Goal: Transaction & Acquisition: Purchase product/service

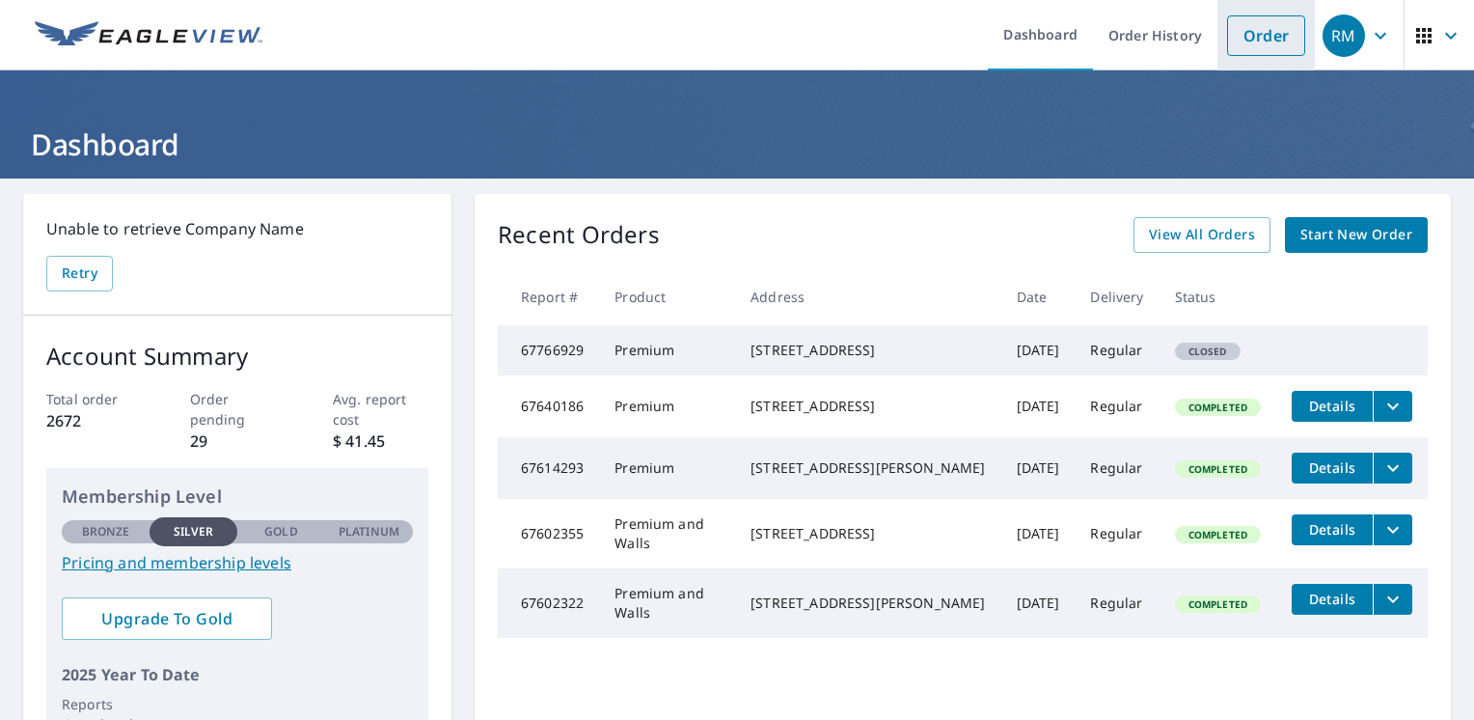
click at [1268, 33] on link "Order" at bounding box center [1266, 35] width 78 height 41
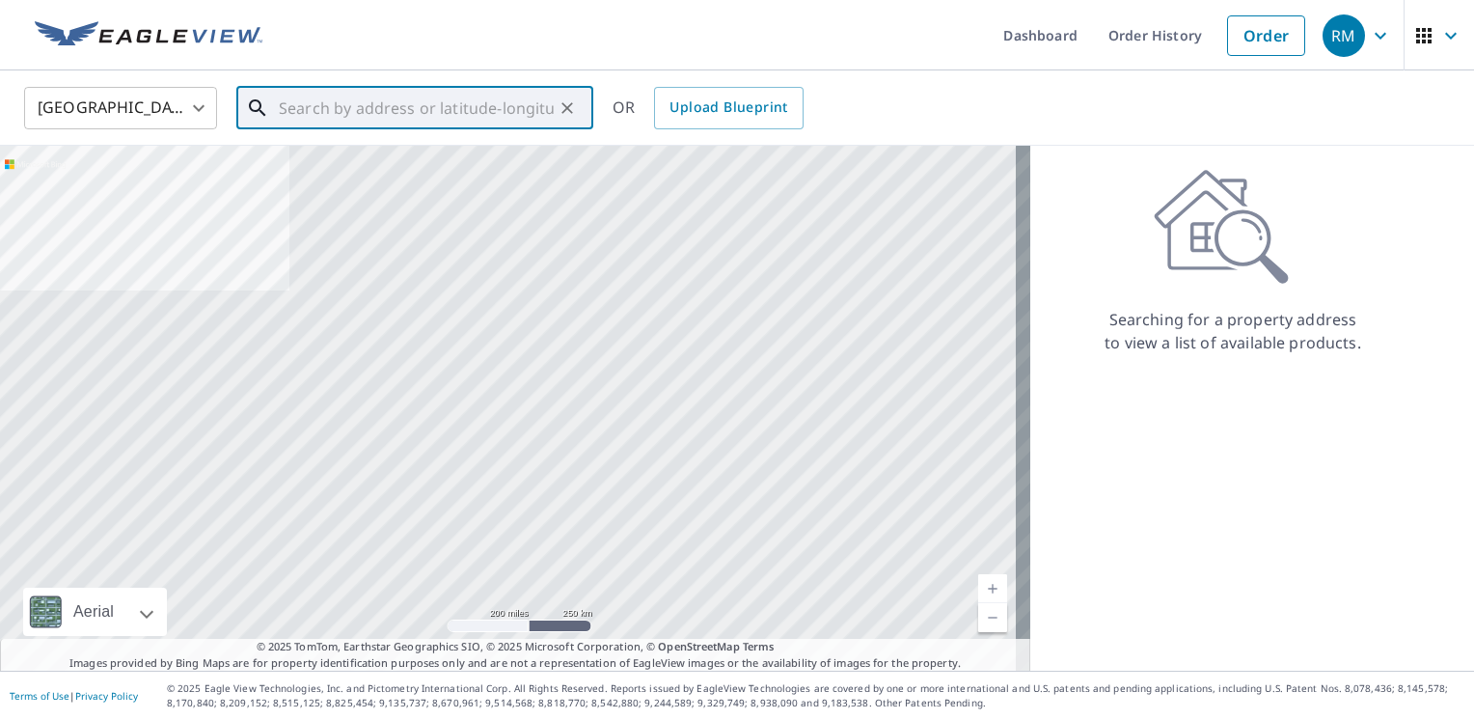
click at [403, 114] on input "text" at bounding box center [416, 108] width 275 height 54
paste input "[STREET_ADDRESS]"
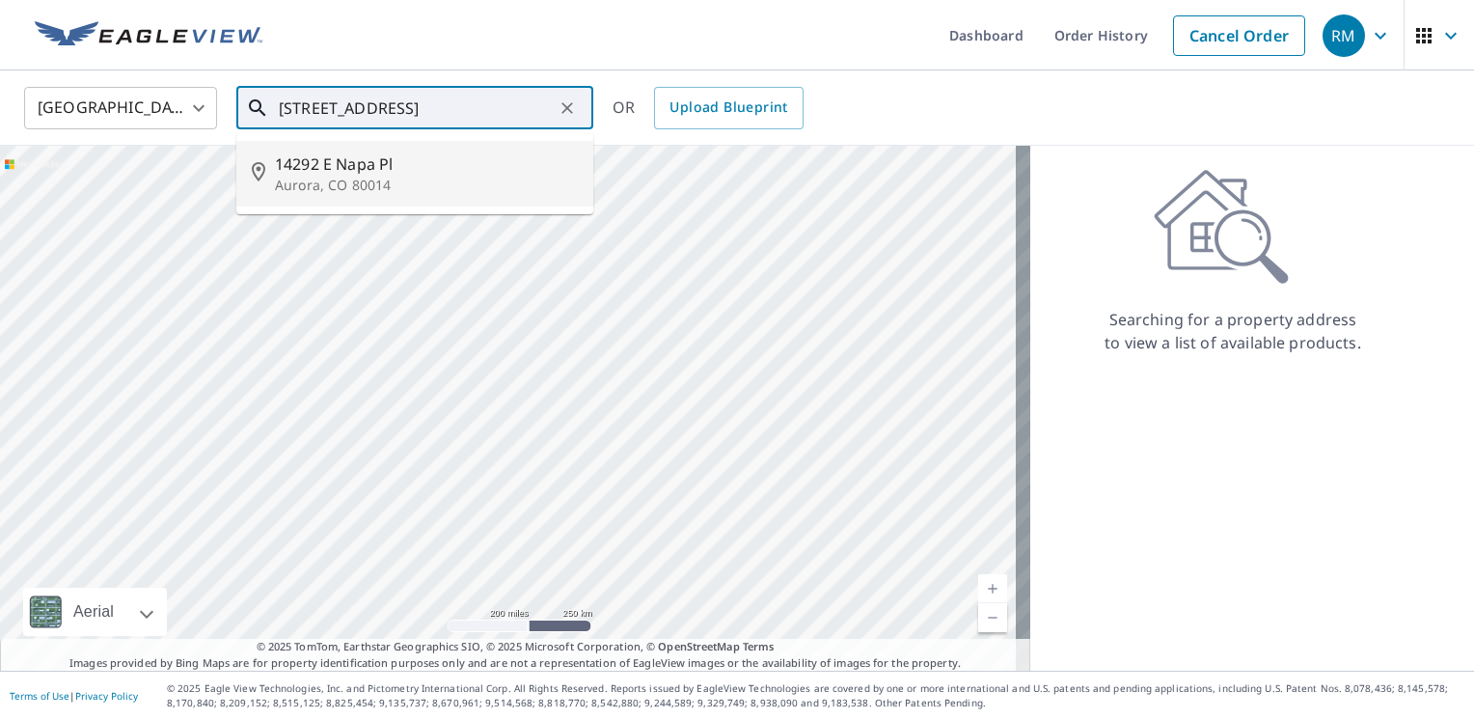
click at [449, 171] on span "14292 E Napa Pl" at bounding box center [426, 163] width 303 height 23
type input "[STREET_ADDRESS]"
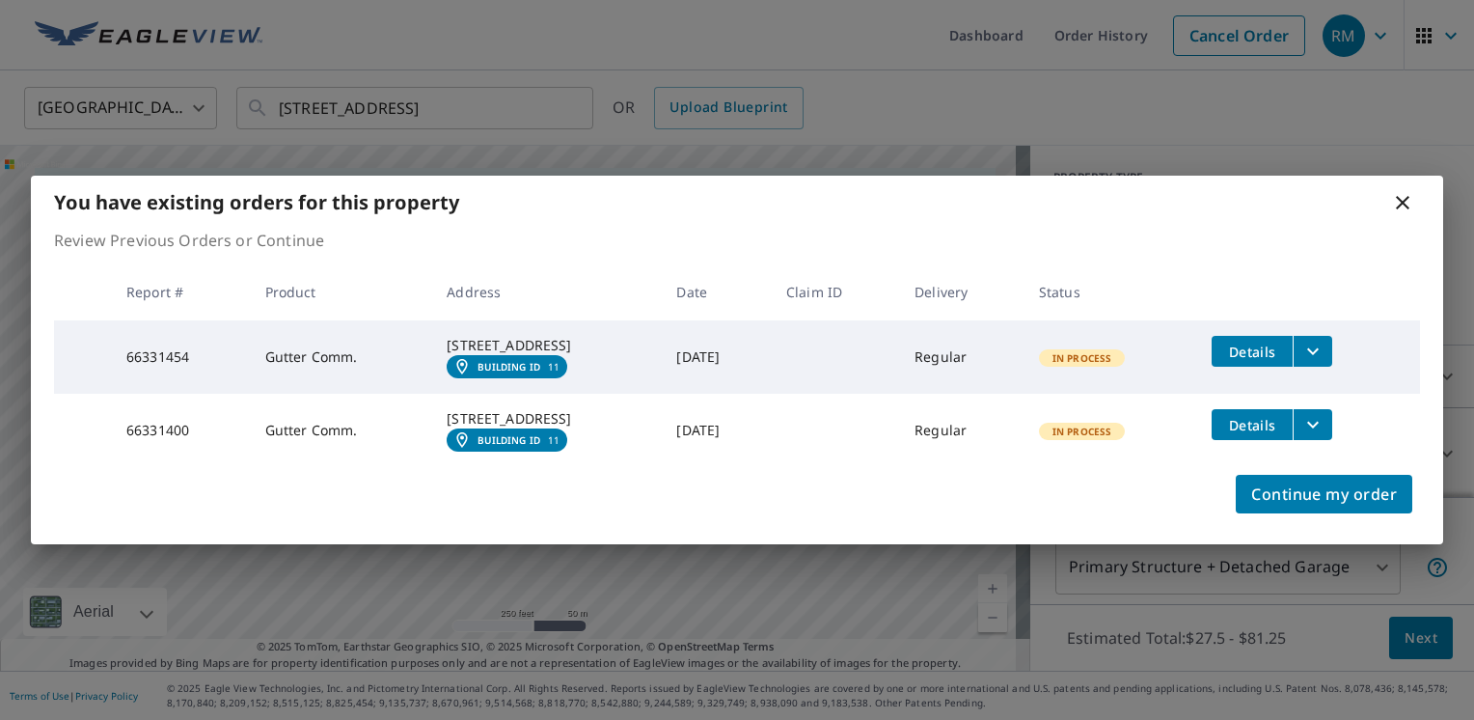
drag, startPoint x: 1461, startPoint y: 280, endPoint x: 1455, endPoint y: 269, distance: 12.6
click at [1455, 269] on div "You have existing orders for this property Review Previous Orders or Continue R…" at bounding box center [737, 360] width 1474 height 720
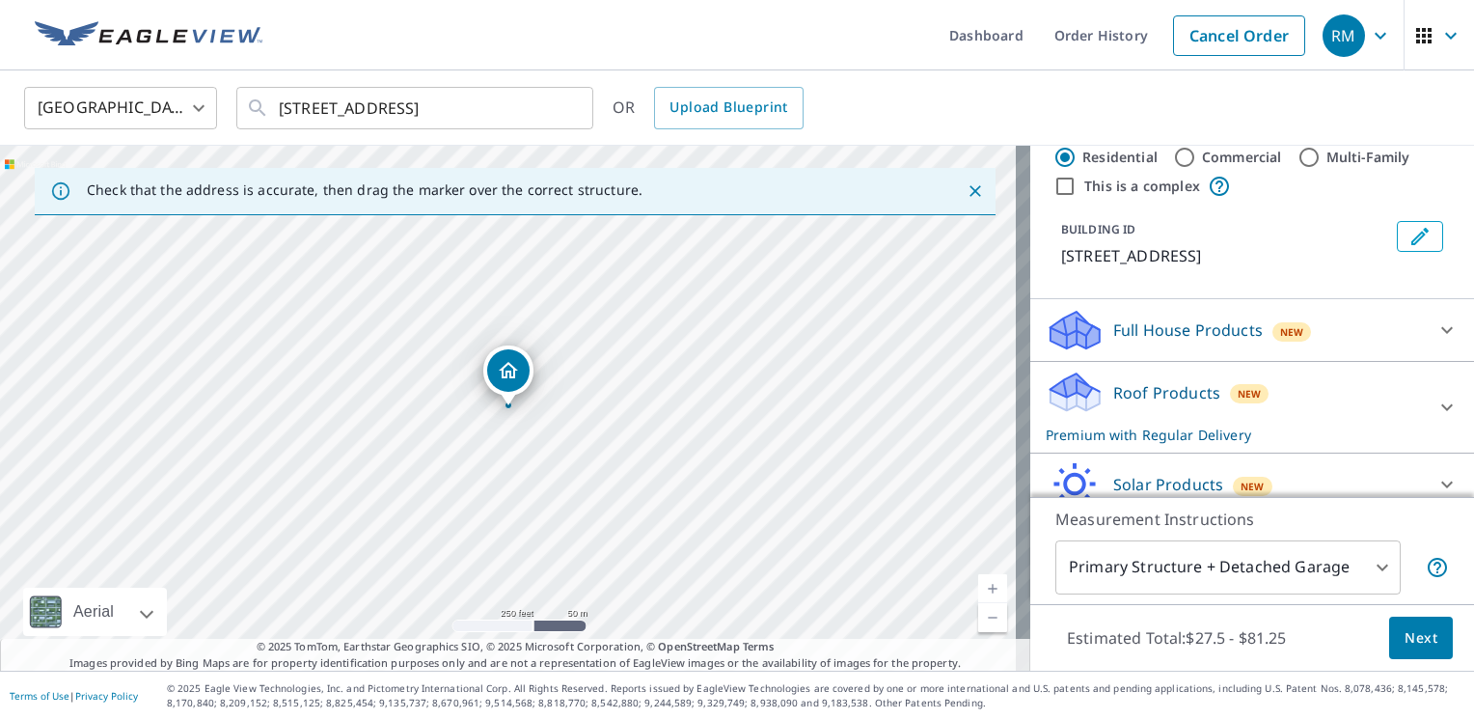
scroll to position [126, 0]
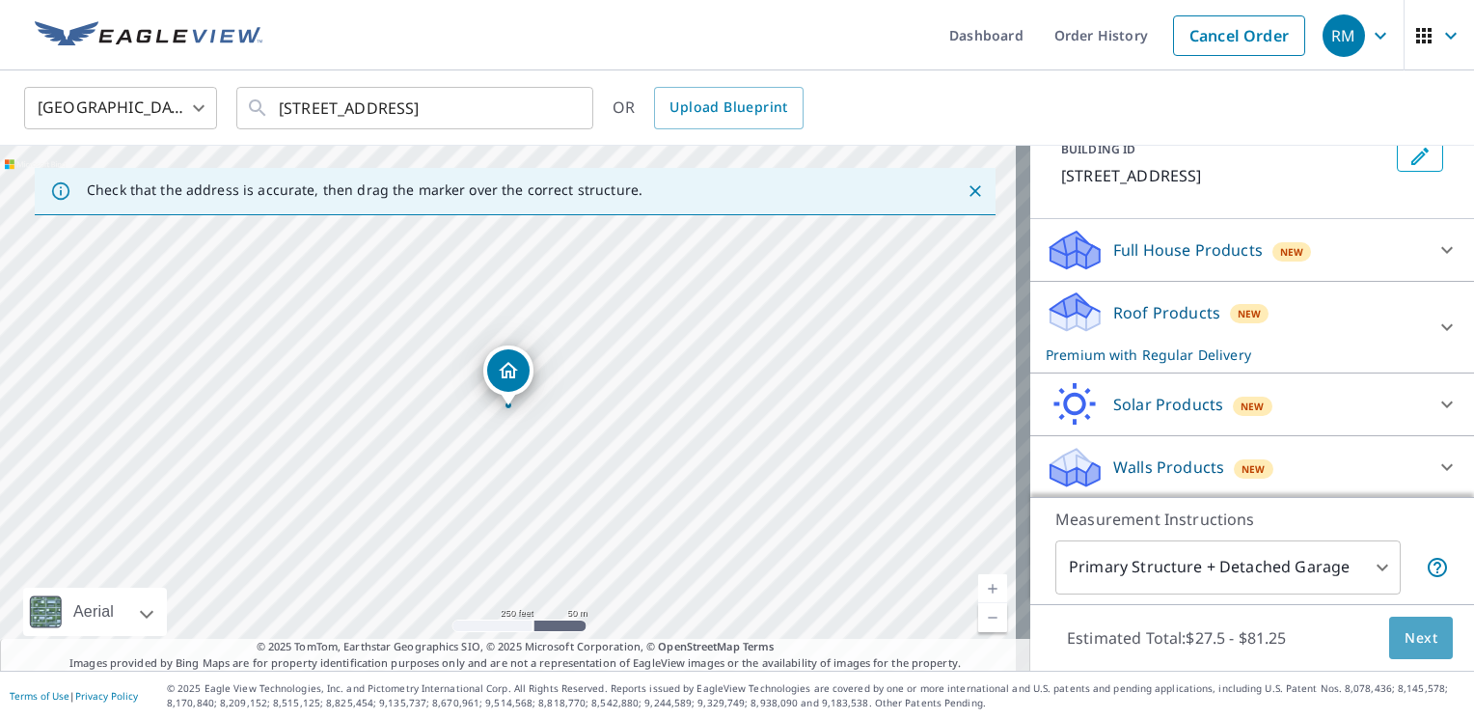
click at [1419, 647] on span "Next" at bounding box center [1420, 638] width 33 height 24
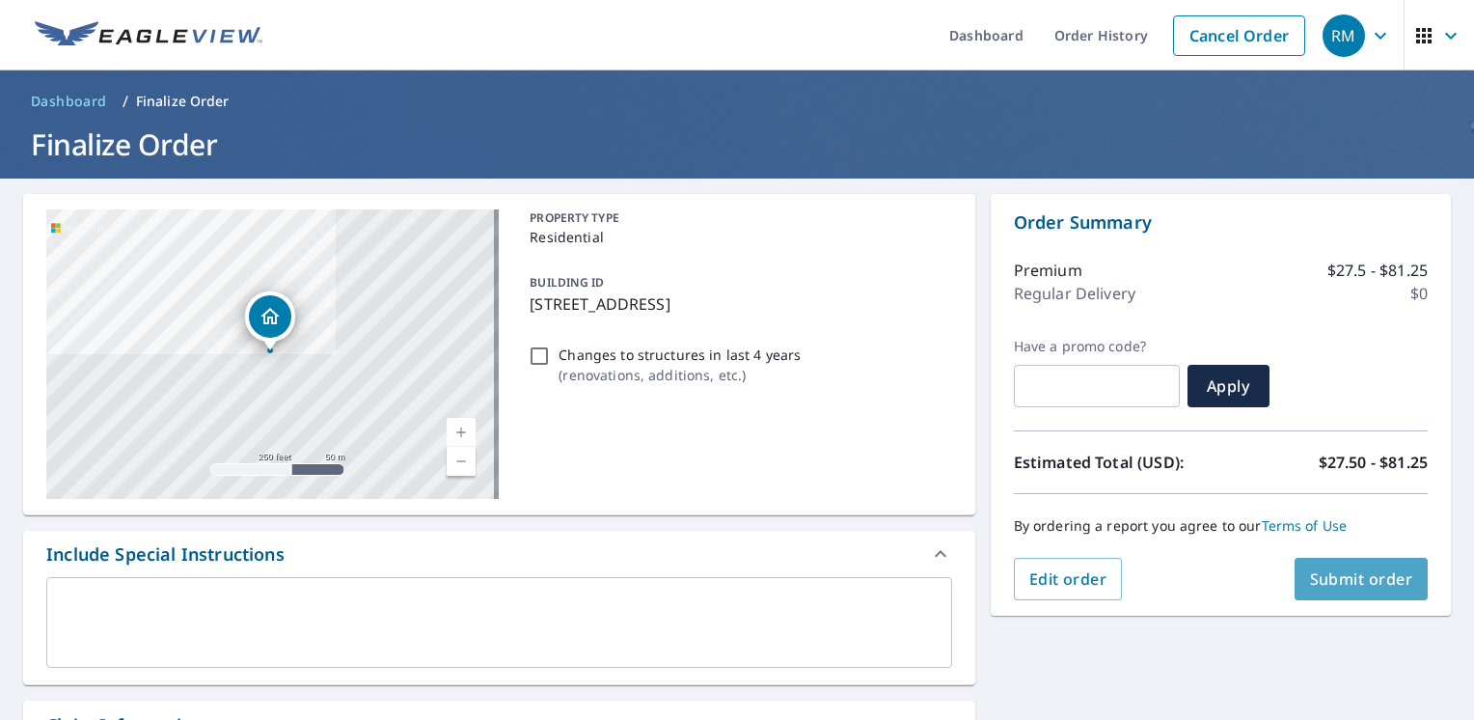
click at [1357, 577] on span "Submit order" at bounding box center [1361, 578] width 103 height 21
checkbox input "true"
